Goal: Task Accomplishment & Management: Use online tool/utility

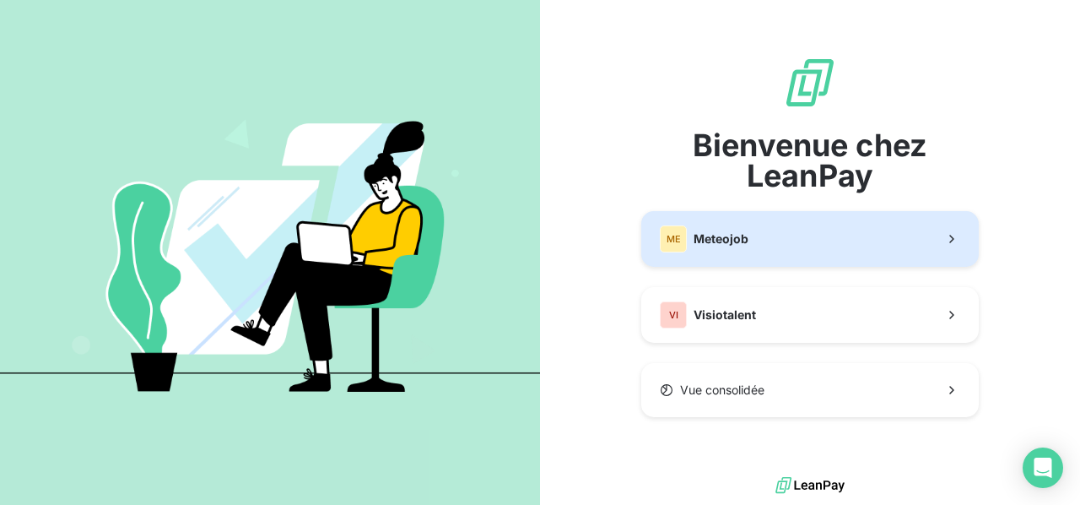
click at [746, 236] on span "Meteojob" at bounding box center [720, 238] width 55 height 17
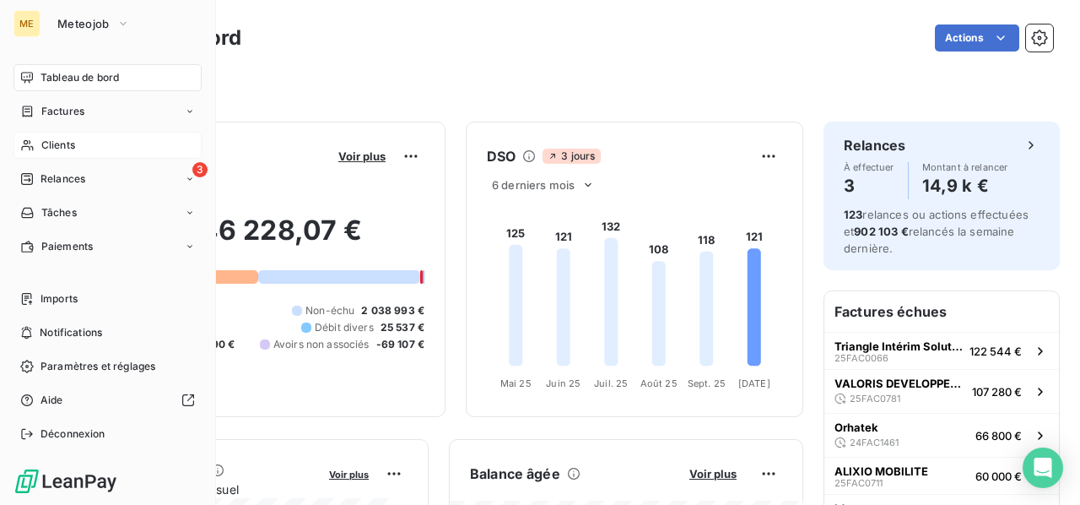
click at [61, 145] on span "Clients" at bounding box center [58, 145] width 34 height 15
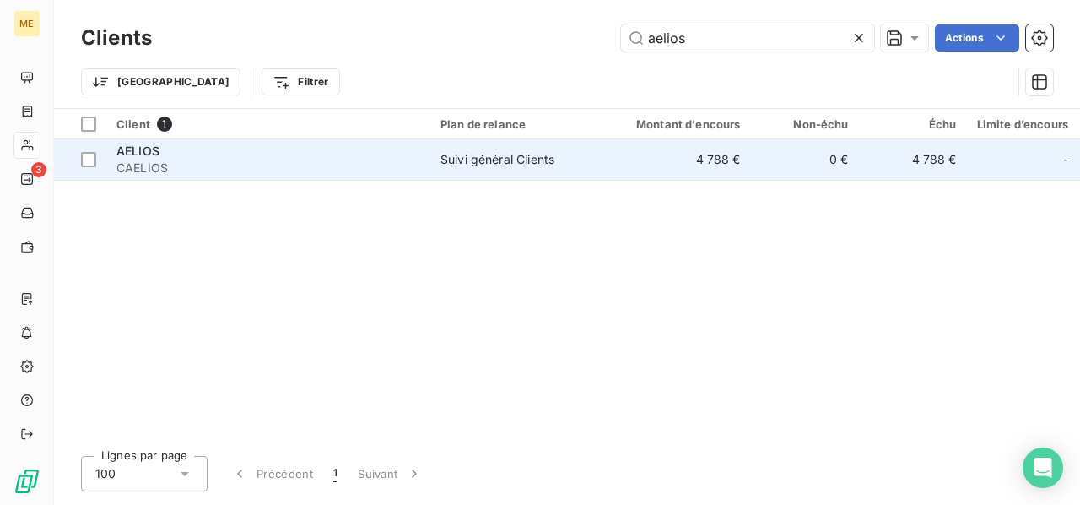
type input "aelios"
click at [321, 159] on span "CAELIOS" at bounding box center [268, 167] width 304 height 17
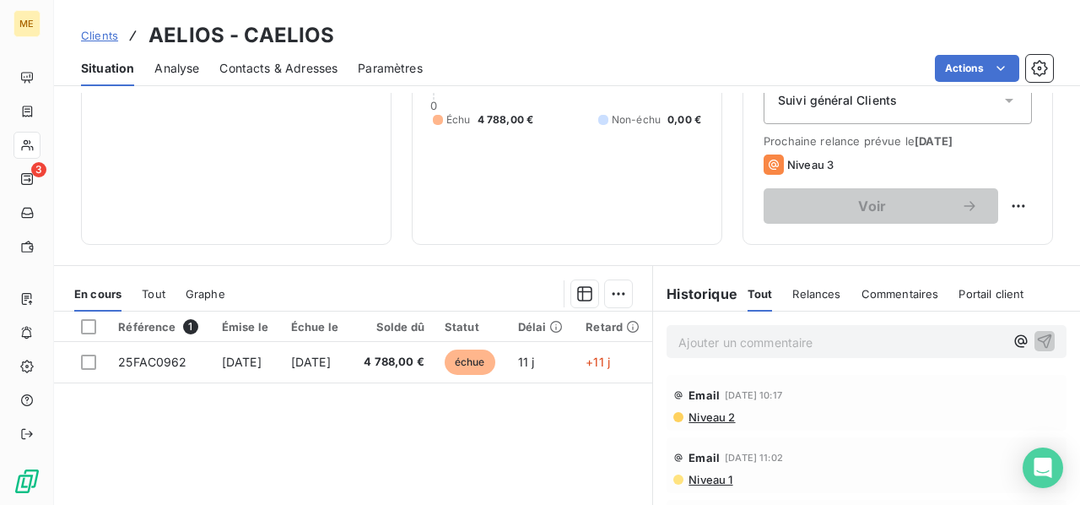
scroll to position [253, 0]
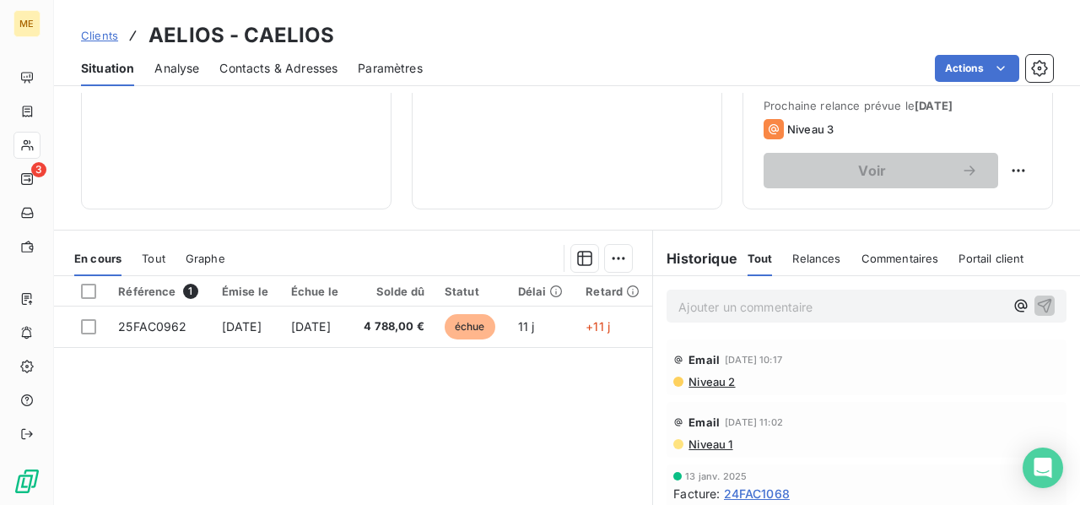
click at [683, 301] on p "Ajouter un commentaire ﻿" at bounding box center [841, 306] width 326 height 21
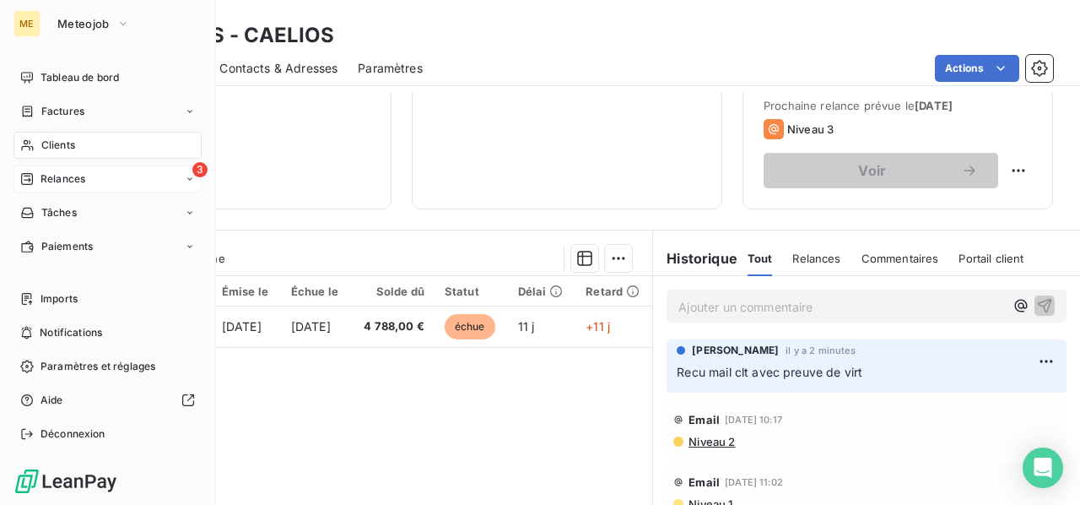
click at [60, 174] on span "Relances" at bounding box center [62, 178] width 45 height 15
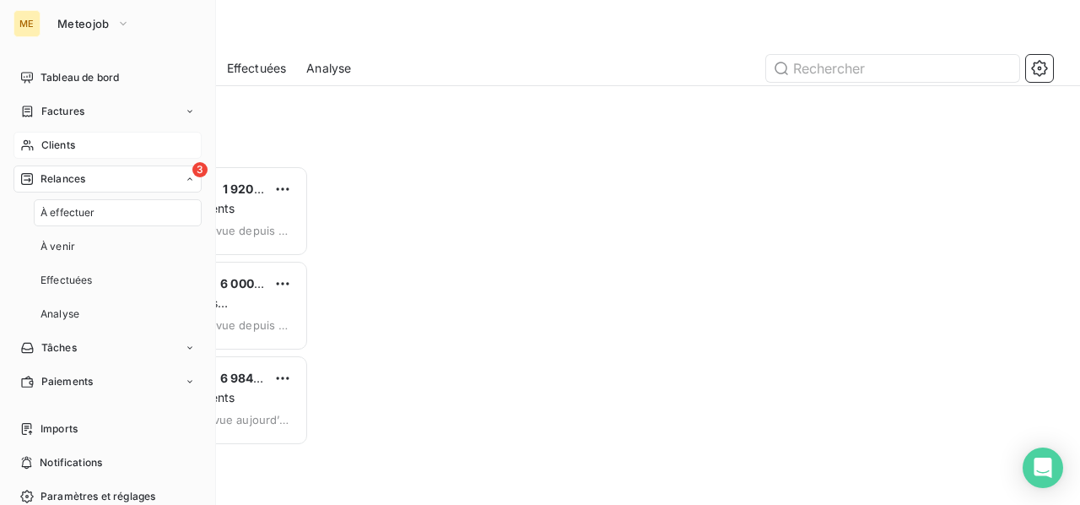
scroll to position [326, 214]
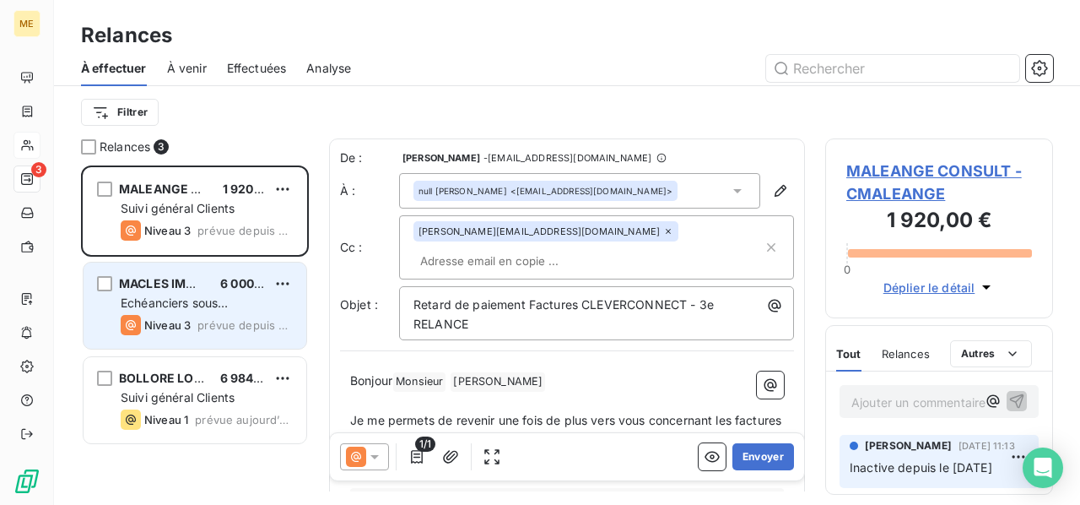
click at [256, 313] on div "MACLES IMMOBILIER 6 000,00 € Echéanciers sous prélèvements Niveau 3 prévue depu…" at bounding box center [195, 305] width 223 height 86
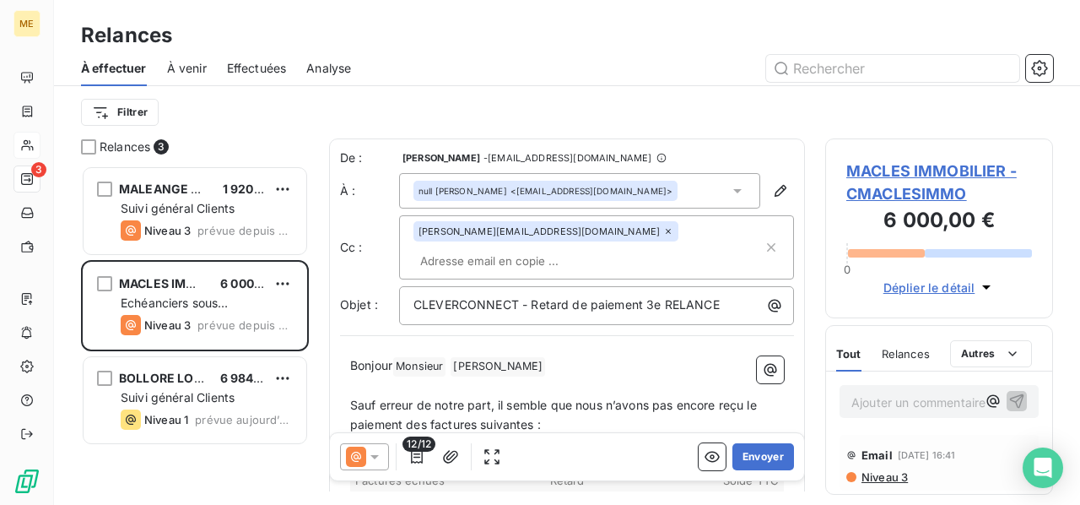
click at [925, 165] on span "MACLES IMMOBILIER - CMACLESIMMO" at bounding box center [939, 182] width 186 height 46
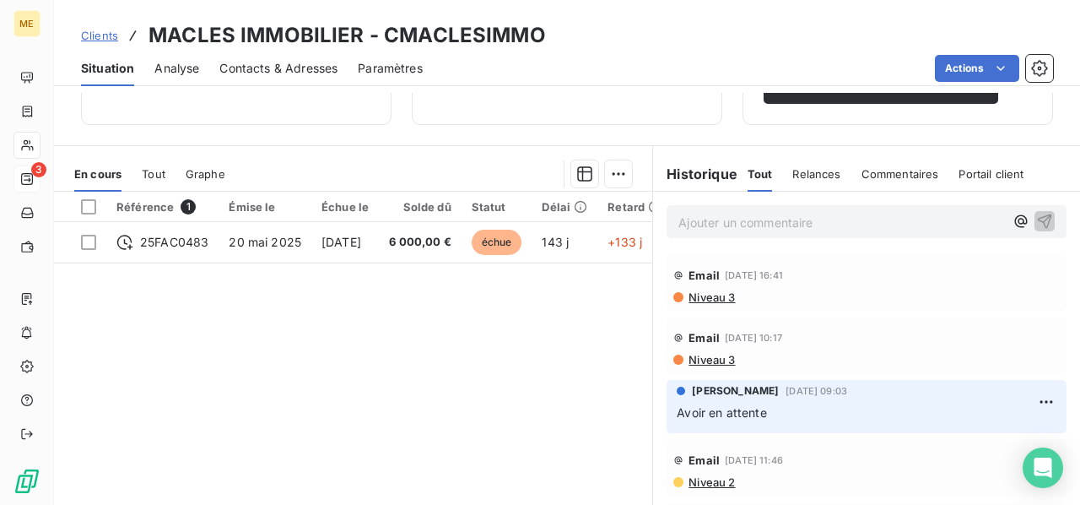
scroll to position [253, 0]
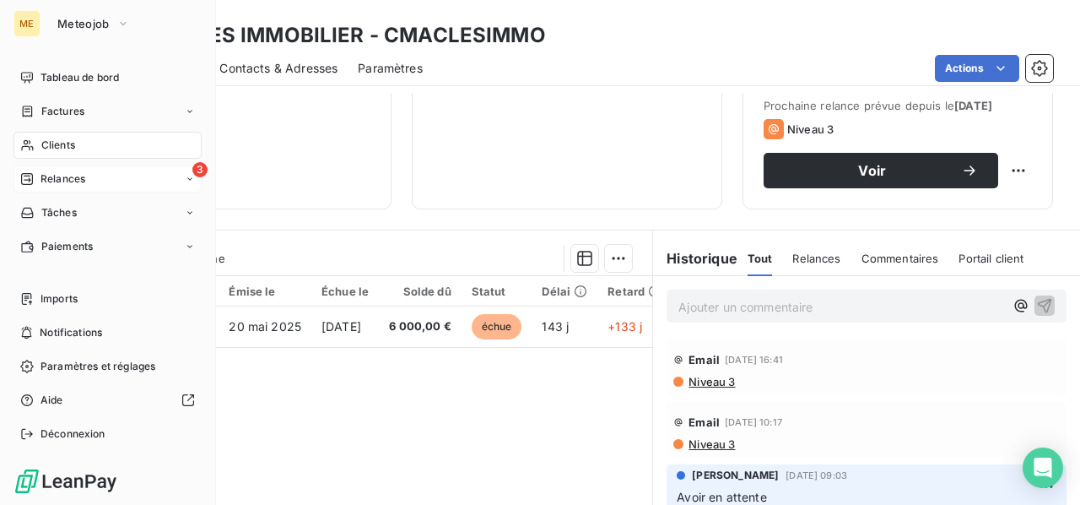
click at [78, 174] on span "Relances" at bounding box center [62, 178] width 45 height 15
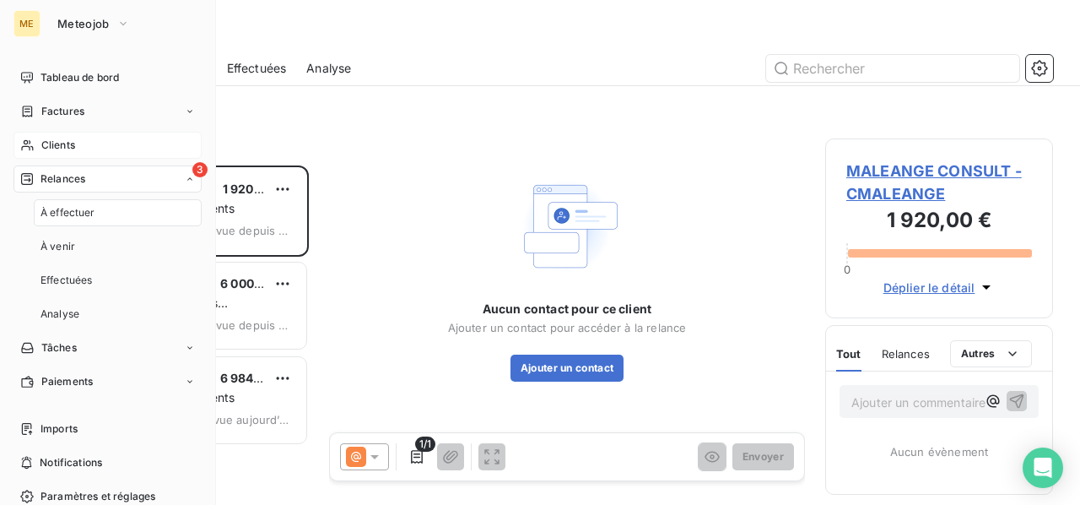
scroll to position [326, 214]
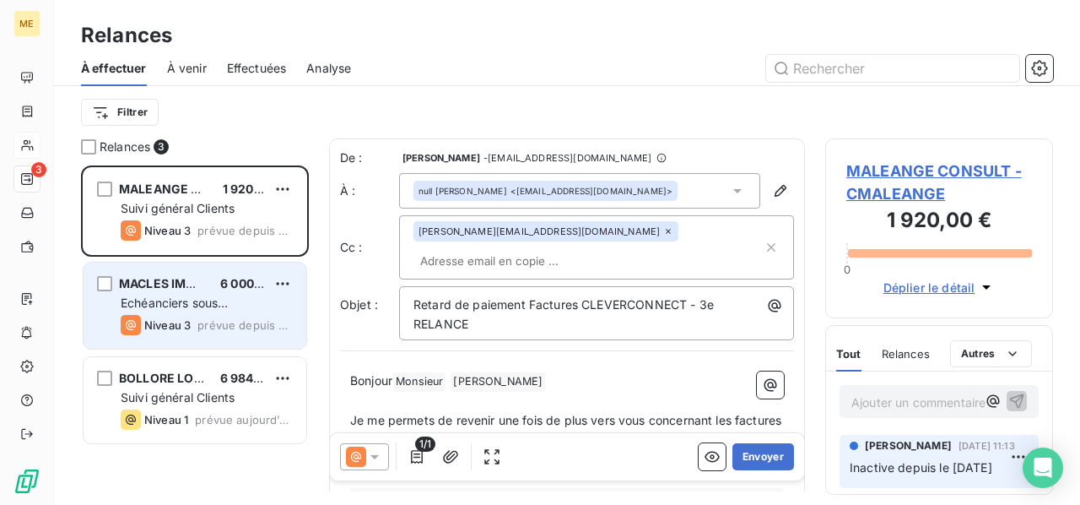
click at [214, 284] on div "MACLES IMMOBILIER 6 000,00 €" at bounding box center [207, 283] width 172 height 15
